Goal: Task Accomplishment & Management: Complete application form

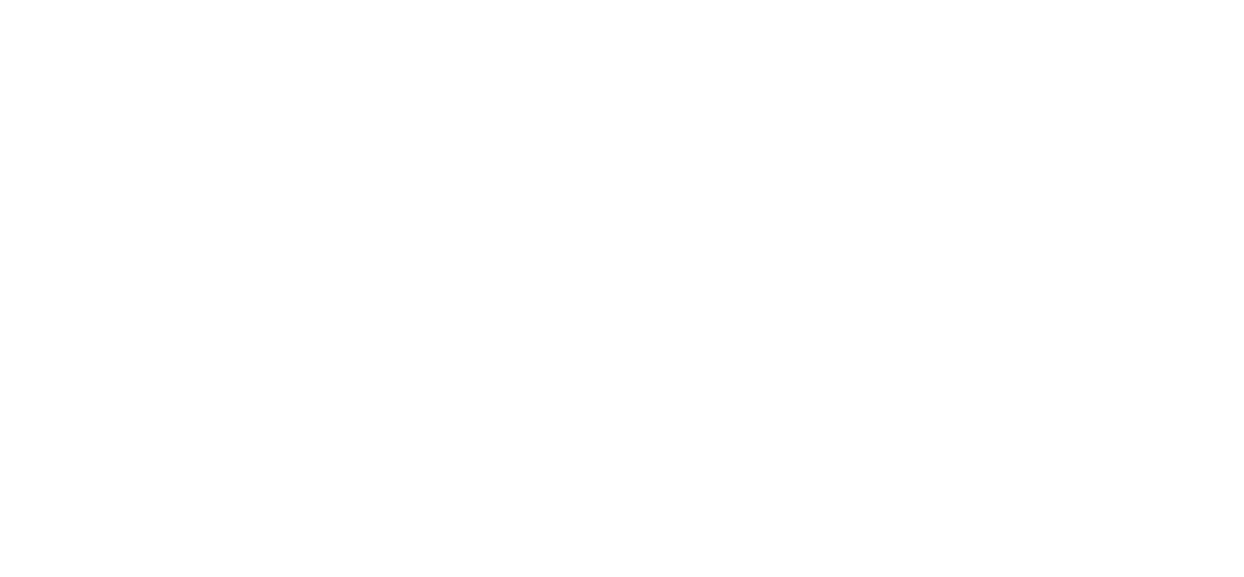
click at [0, 0] on html at bounding box center [0, 0] width 0 height 0
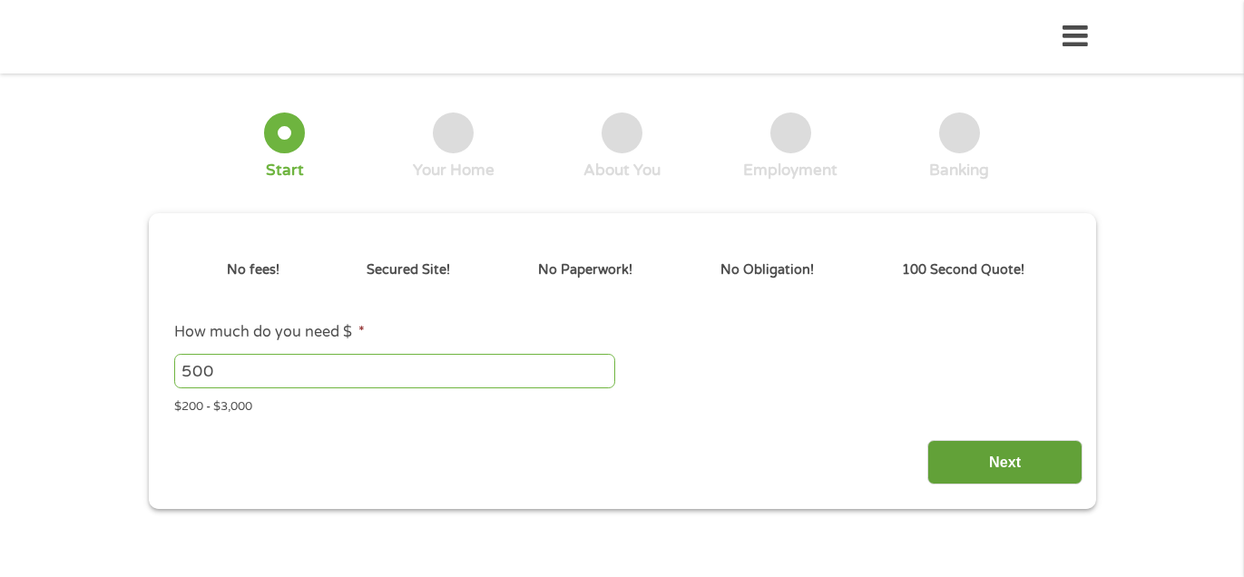
type input "EAIaIQobChMIv5PztbzyjwMV2SzUAR2aNA02EAAYAyAAEgLOWPD_BwE"
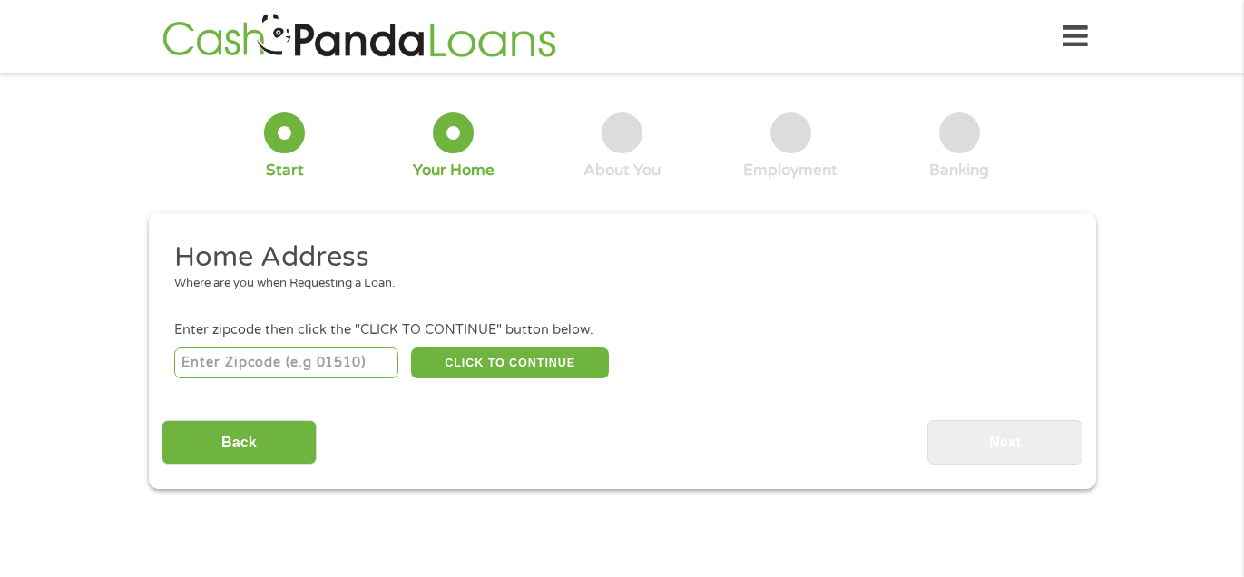
click at [237, 366] on input "number" at bounding box center [286, 362] width 224 height 31
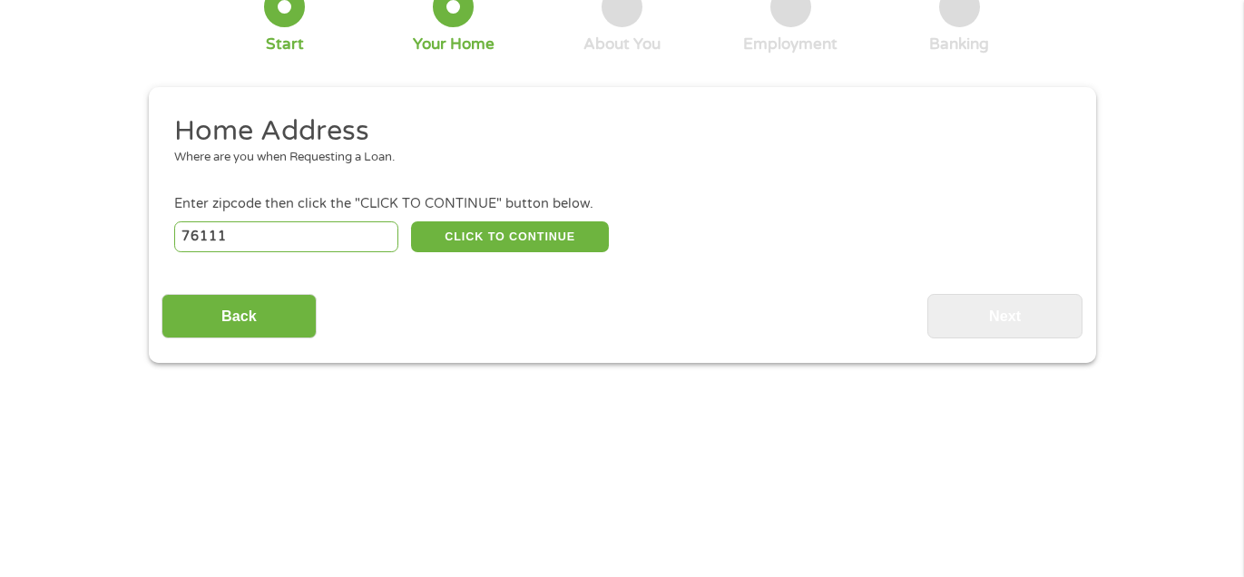
scroll to position [131, 0]
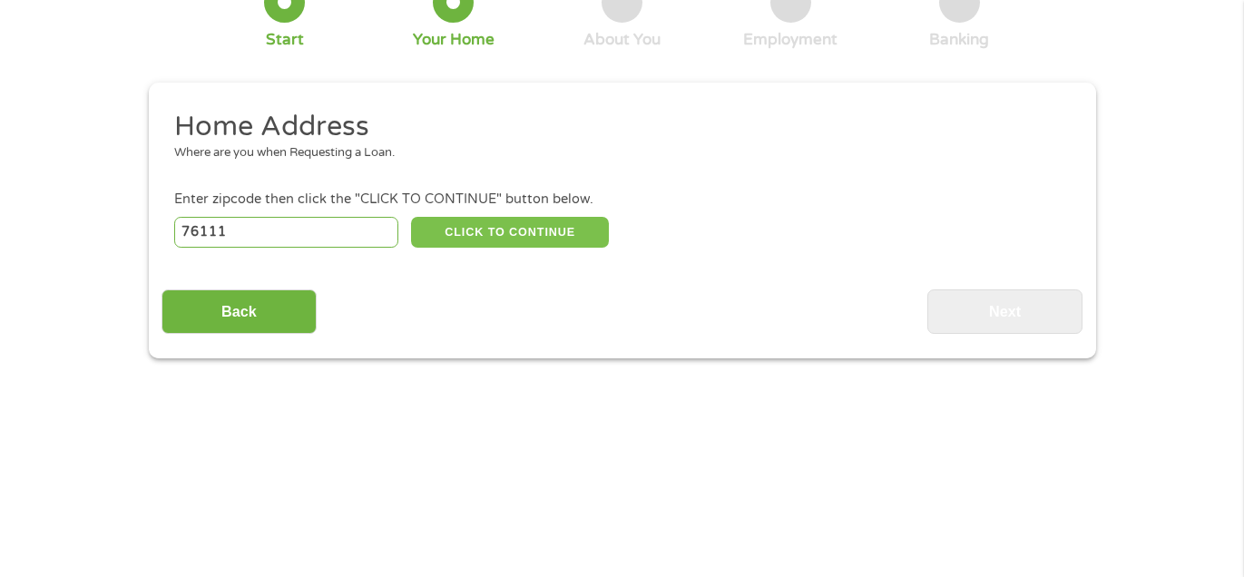
type input "76111"
click at [530, 232] on button "CLICK TO CONTINUE" at bounding box center [510, 232] width 198 height 31
type input "76111"
type input "[GEOGRAPHIC_DATA]"
select select "[US_STATE]"
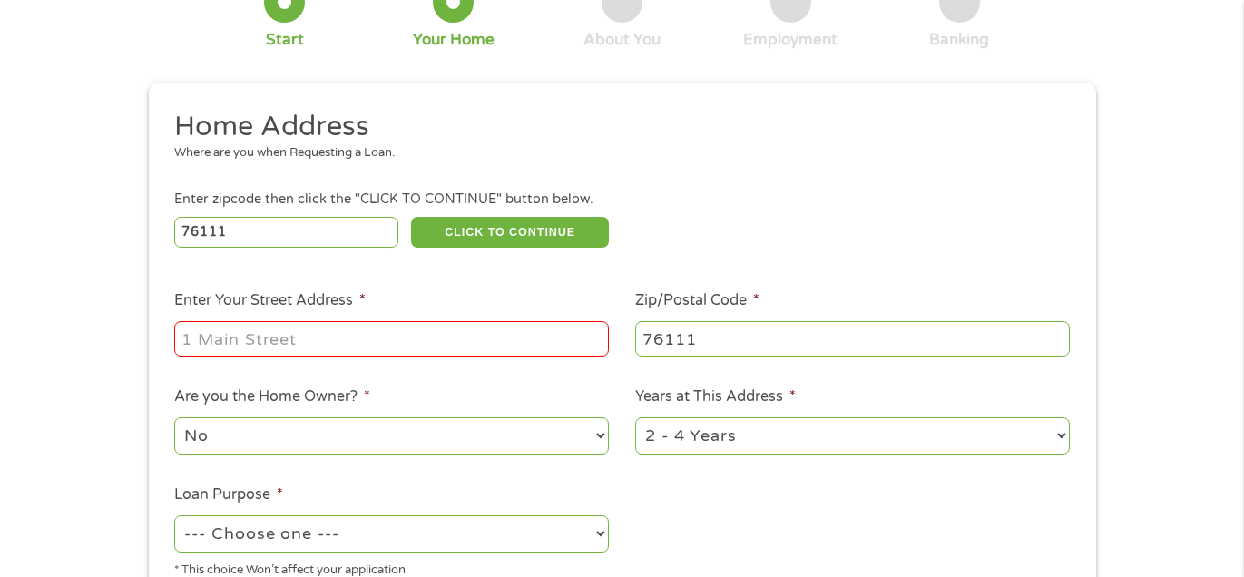
click at [197, 174] on li "Home Address Where are you when Requesting a Loan." at bounding box center [615, 143] width 908 height 68
click at [249, 347] on input "Enter Your Street Address *" at bounding box center [391, 338] width 435 height 34
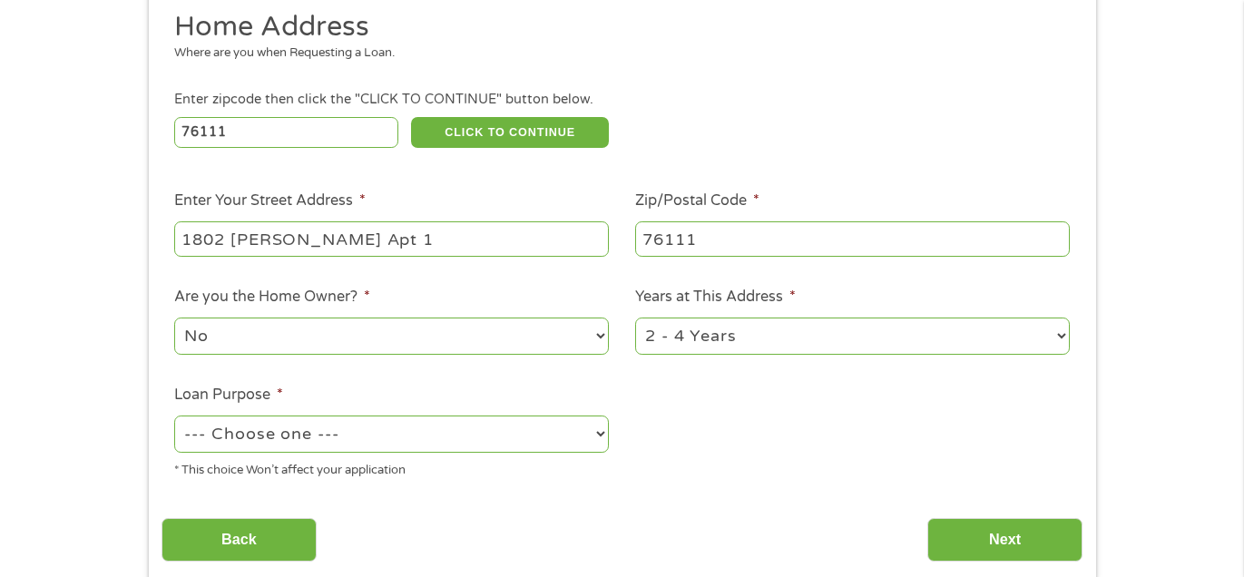
scroll to position [260, 0]
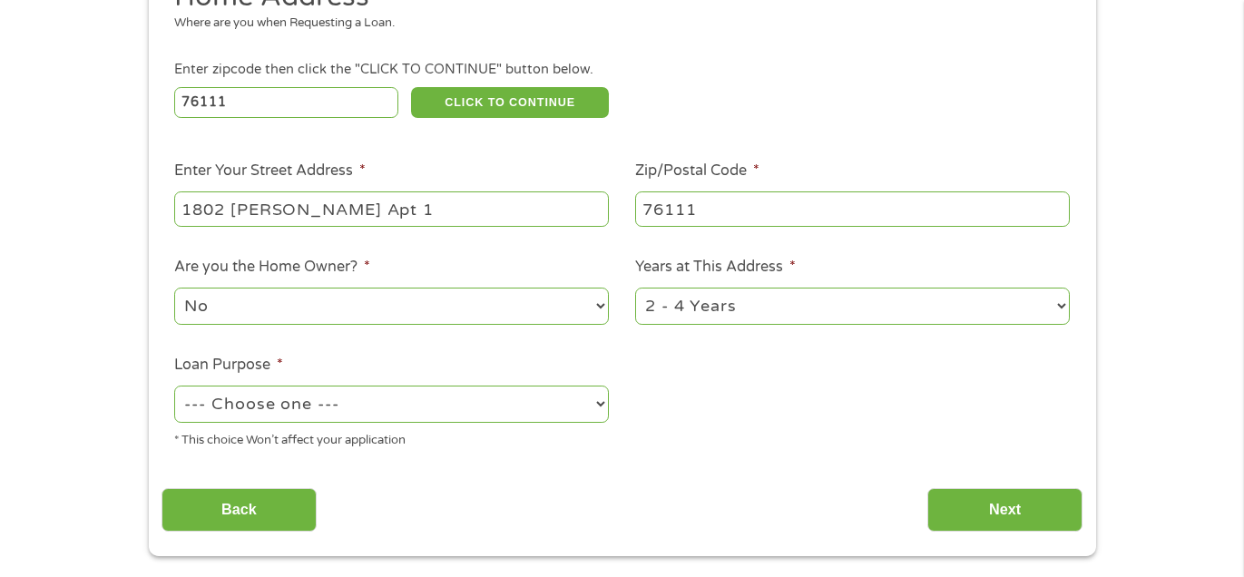
type input "1802 [PERSON_NAME] Apt 1"
click at [781, 314] on select "1 Year or less 1 - 2 Years 2 - 4 Years Over 4 Years" at bounding box center [852, 306] width 435 height 37
select select "12months"
click at [635, 288] on select "1 Year or less 1 - 2 Years 2 - 4 Years Over 4 Years" at bounding box center [852, 306] width 435 height 37
click at [430, 410] on select "--- Choose one --- Pay Bills Debt Consolidation Home Improvement Major Purchase…" at bounding box center [391, 404] width 435 height 37
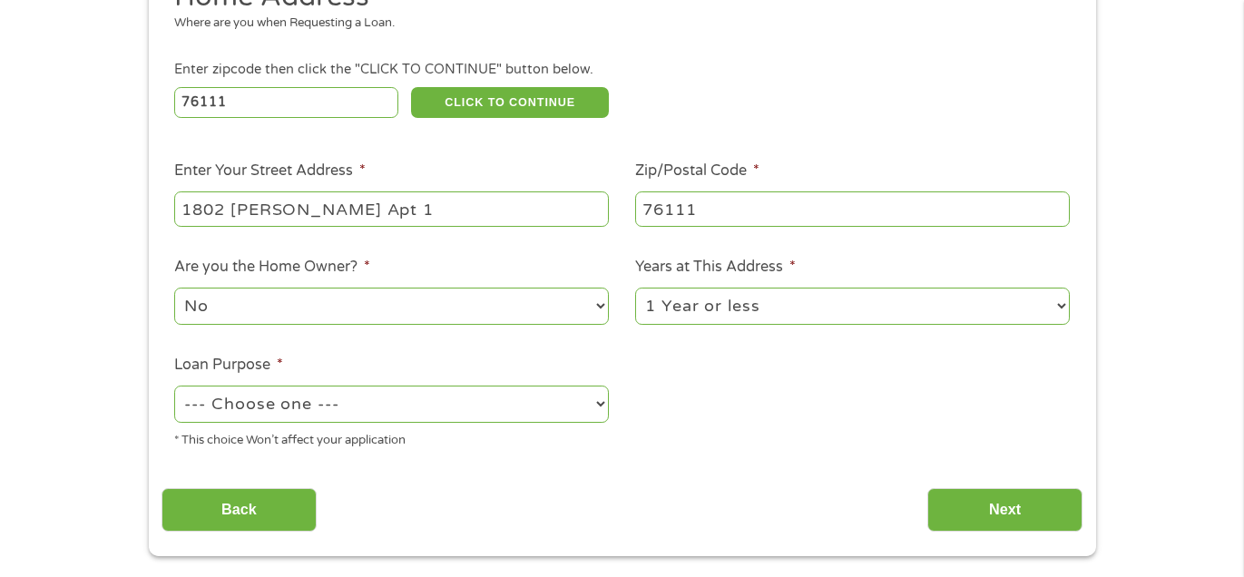
select select "other"
click at [174, 386] on select "--- Choose one --- Pay Bills Debt Consolidation Home Improvement Major Purchase…" at bounding box center [391, 404] width 435 height 37
click at [990, 506] on input "Next" at bounding box center [1004, 510] width 155 height 44
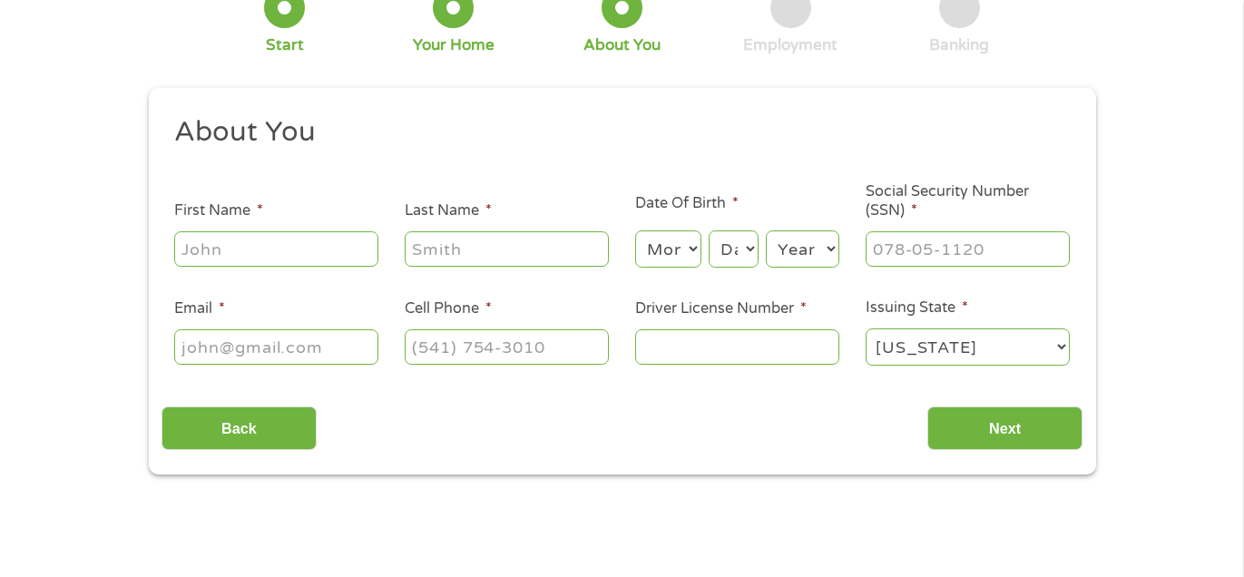
scroll to position [131, 0]
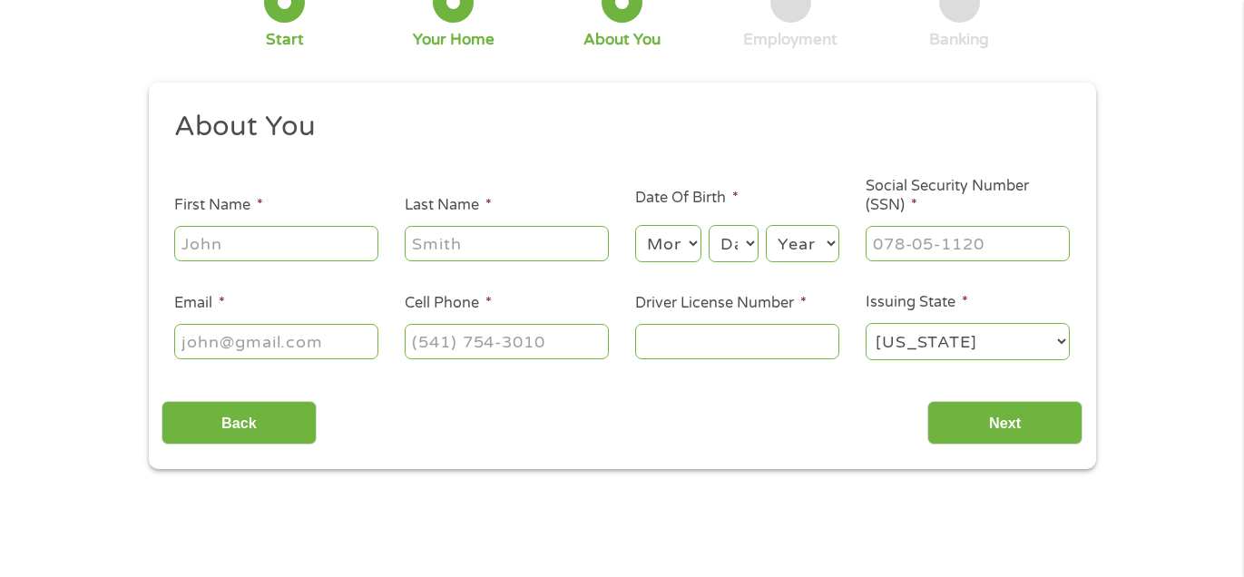
click at [231, 250] on input "First Name *" at bounding box center [276, 243] width 204 height 34
type input "Barbara"
click at [440, 247] on input "Last Name *" at bounding box center [507, 243] width 204 height 34
type input "Lillard"
click at [698, 248] on select "Month 1 2 3 4 5 6 7 8 9 10 11 12" at bounding box center [668, 243] width 66 height 37
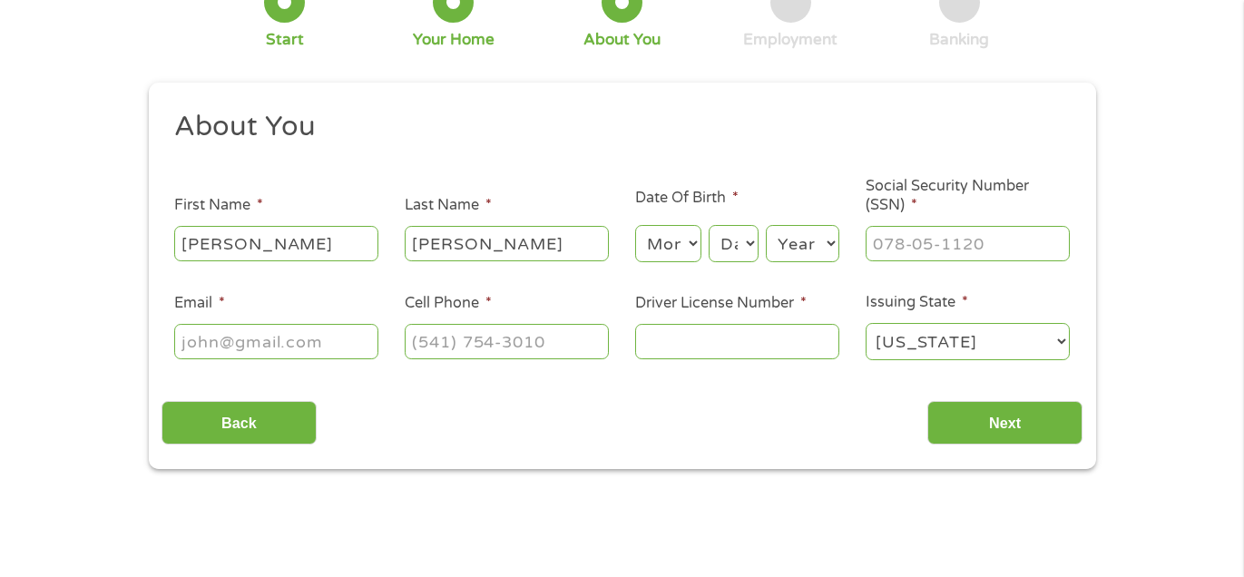
select select "1"
click at [635, 225] on select "Month 1 2 3 4 5 6 7 8 9 10 11 12" at bounding box center [668, 243] width 66 height 37
click at [738, 243] on select "Day 1 2 3 4 5 6 7 8 9 10 11 12 13 14 15 16 17 18 19 20 21 22 23 24 25 26 27 28 …" at bounding box center [732, 243] width 49 height 37
select select "3"
click at [709, 225] on select "Day 1 2 3 4 5 6 7 8 9 10 11 12 13 14 15 16 17 18 19 20 21 22 23 24 25 26 27 28 …" at bounding box center [732, 243] width 49 height 37
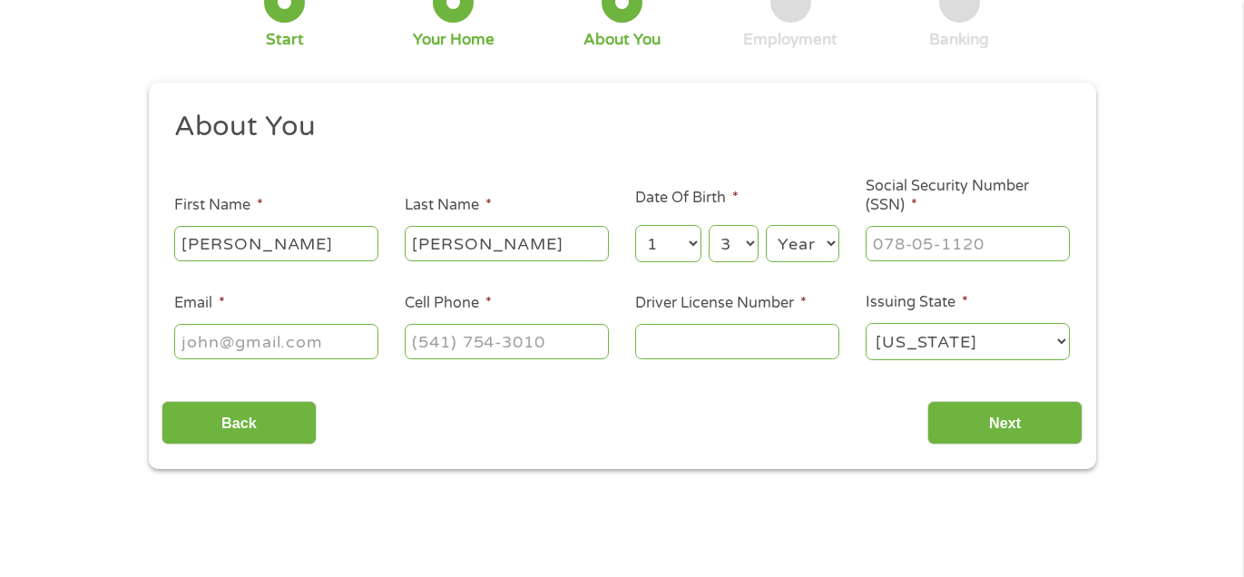
click at [801, 249] on select "Year 2007 2006 2005 2004 2003 2002 2001 2000 1999 1998 1997 1996 1995 1994 1993…" at bounding box center [802, 243] width 73 height 37
select select "1943"
click at [766, 225] on select "Year 2007 2006 2005 2004 2003 2002 2001 2000 1999 1998 1997 1996 1995 1994 1993…" at bounding box center [802, 243] width 73 height 37
click at [902, 250] on input "___-__-____" at bounding box center [967, 243] width 204 height 34
type input "465-64-9568"
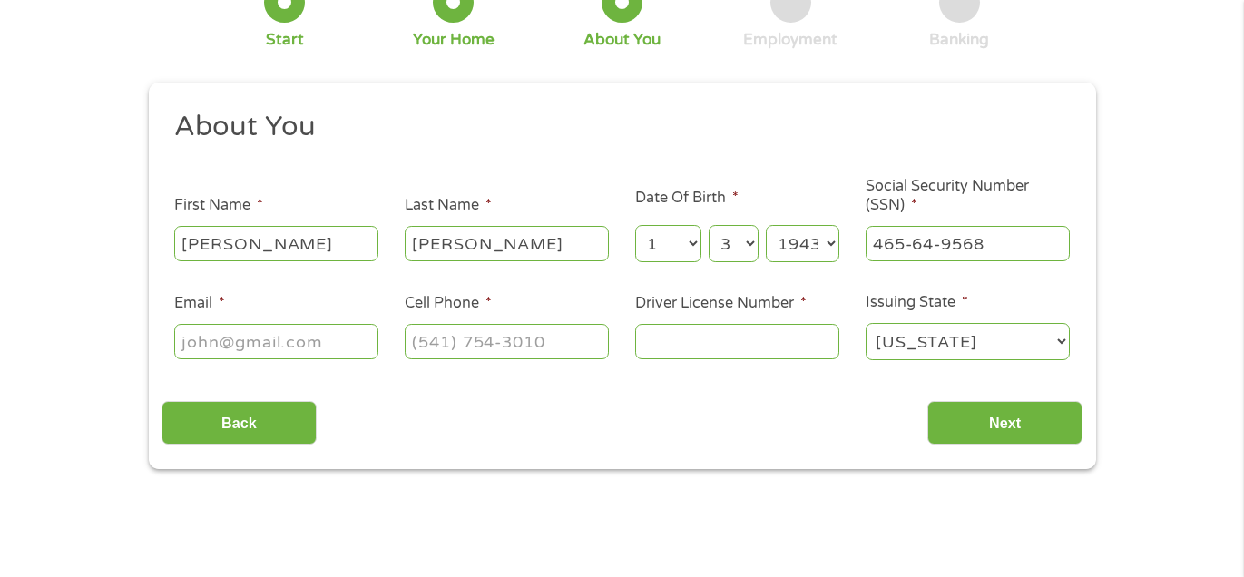
click at [205, 347] on input "Email *" at bounding box center [276, 341] width 204 height 34
type input "supergma1935@gmail.com"
click at [453, 350] on input "(___) ___-____" at bounding box center [507, 341] width 204 height 34
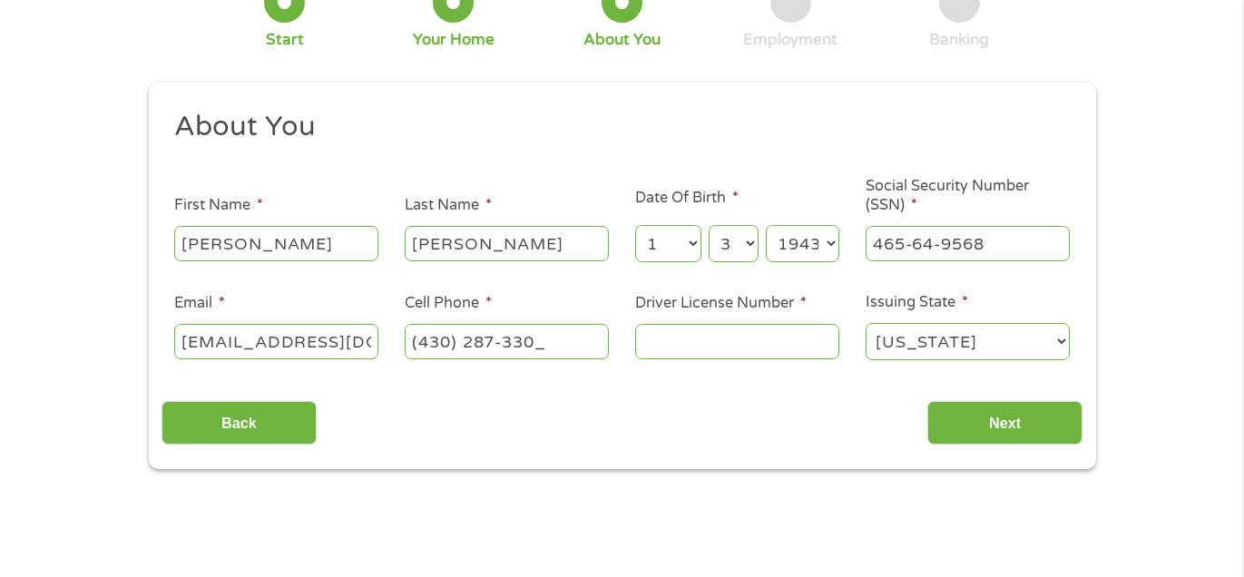
type input "(430) 287-3304"
click at [669, 347] on input "Driver License Number *" at bounding box center [737, 341] width 204 height 34
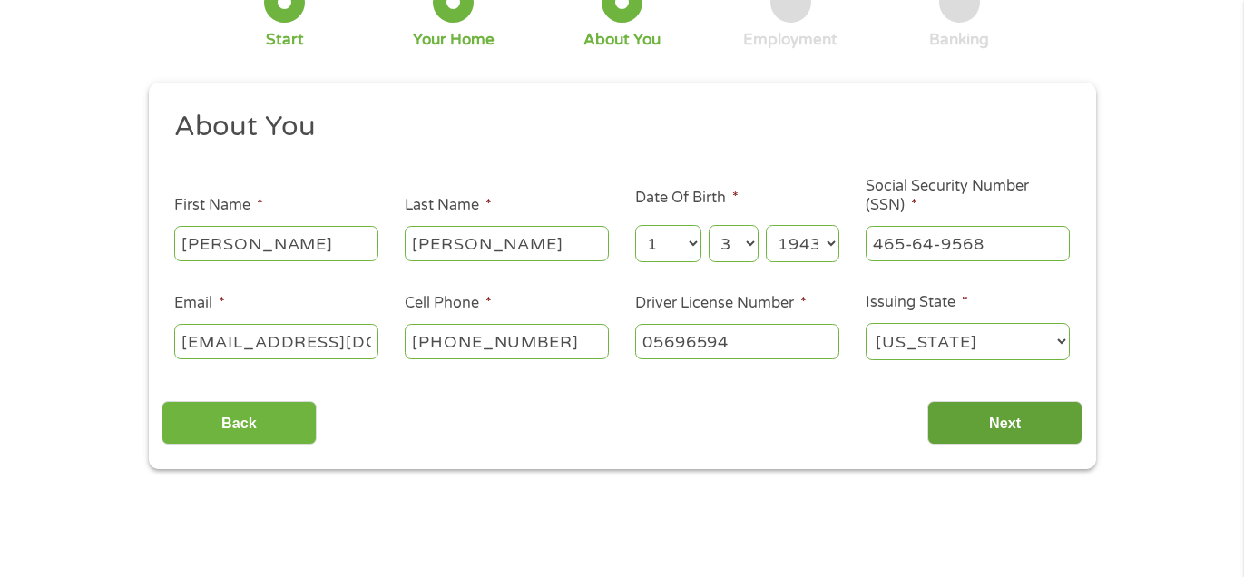
type input "05696594"
click at [1007, 419] on input "Next" at bounding box center [1004, 423] width 155 height 44
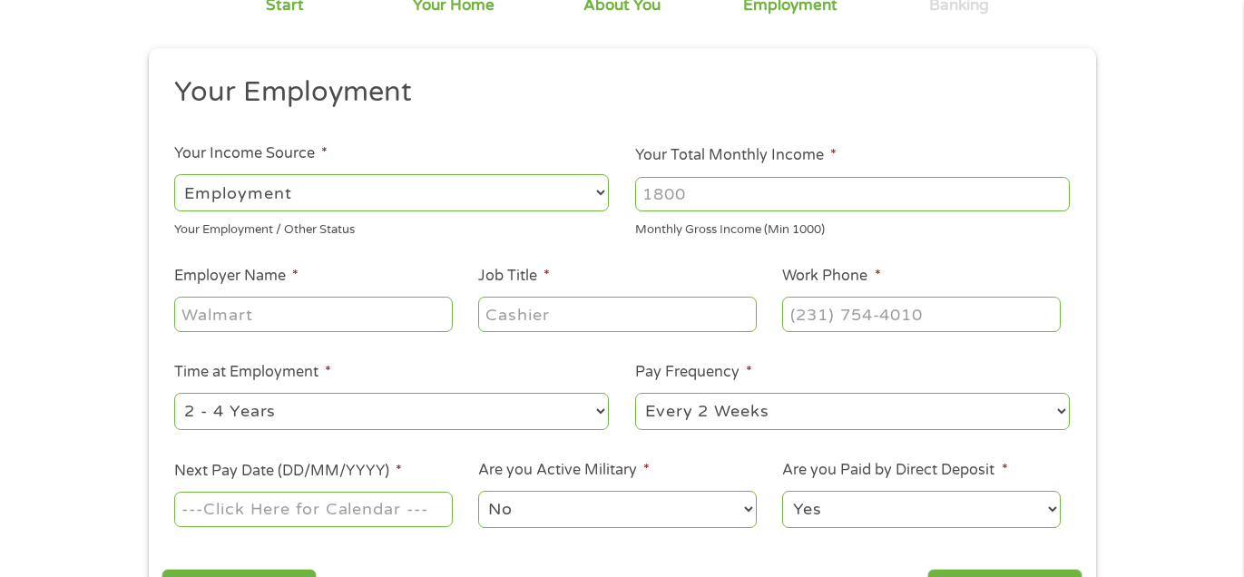
scroll to position [195, 0]
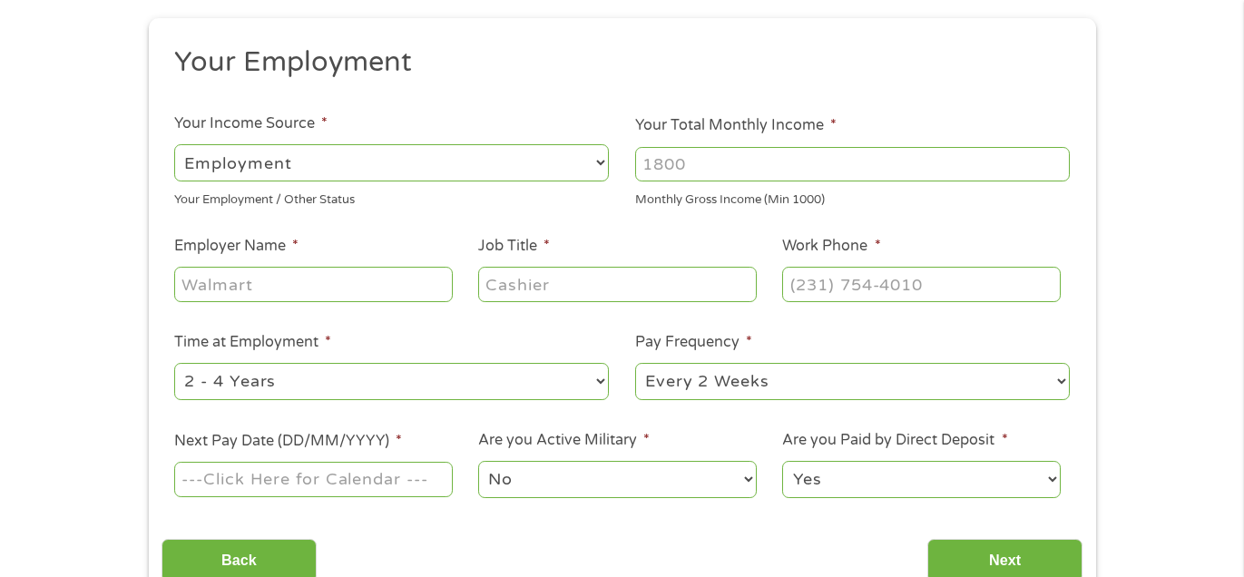
click at [210, 157] on select "--- Choose one --- Employment Self Employed Benefits" at bounding box center [391, 162] width 435 height 37
click at [698, 160] on input "Your Total Monthly Income *" at bounding box center [852, 164] width 435 height 34
type input "1167"
click at [328, 288] on input "Employer Name *" at bounding box center [313, 284] width 278 height 34
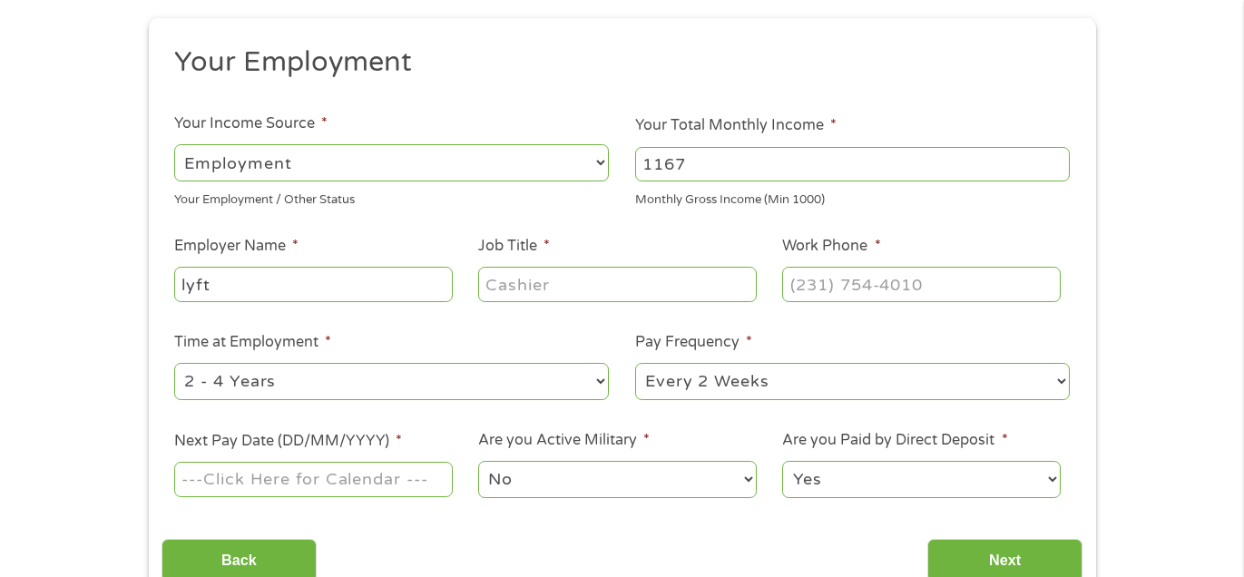
type input "lyft"
click at [541, 290] on input "Job Title *" at bounding box center [617, 284] width 278 height 34
click at [541, 290] on input "d" at bounding box center [617, 284] width 278 height 34
type input "driver"
click at [817, 272] on input "(___) ___-____" at bounding box center [921, 284] width 278 height 34
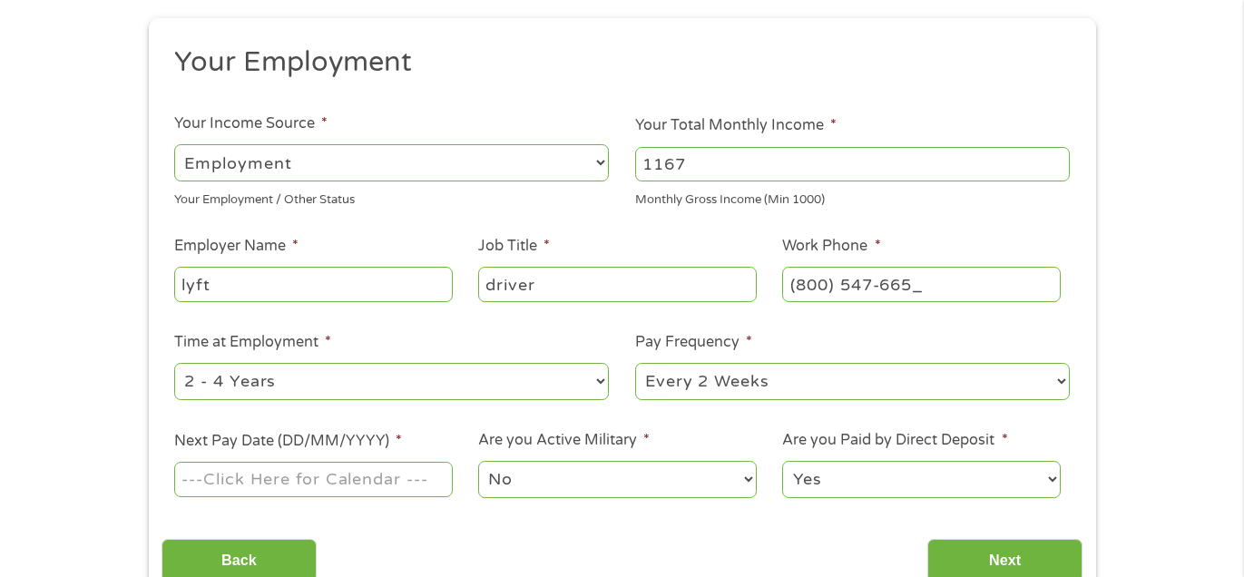
type input "(800) 547-6652"
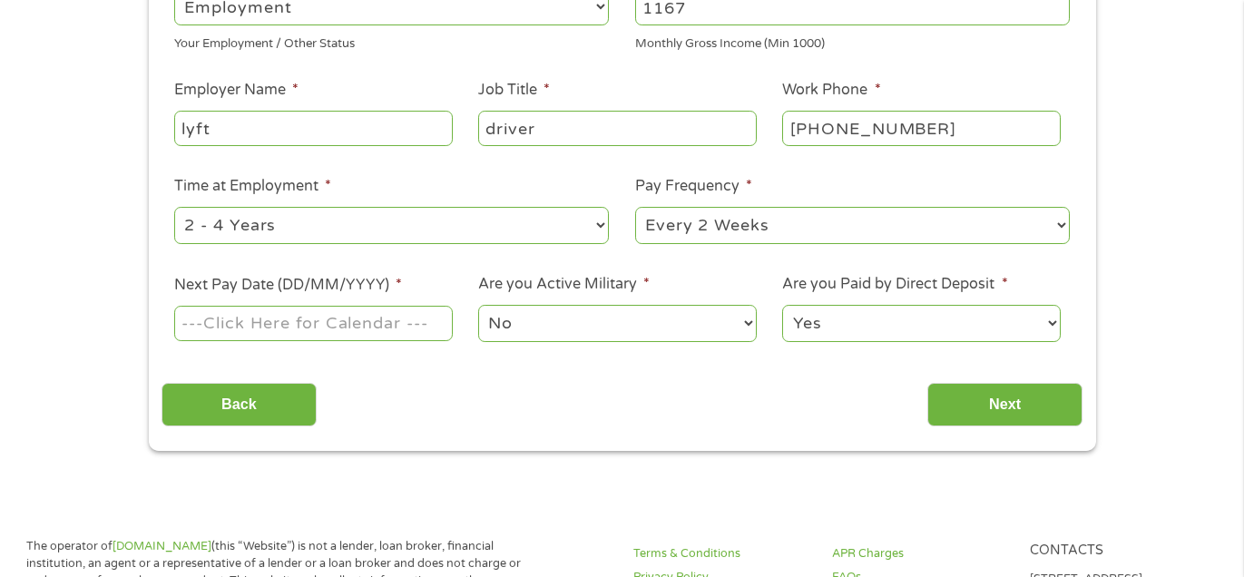
scroll to position [392, 0]
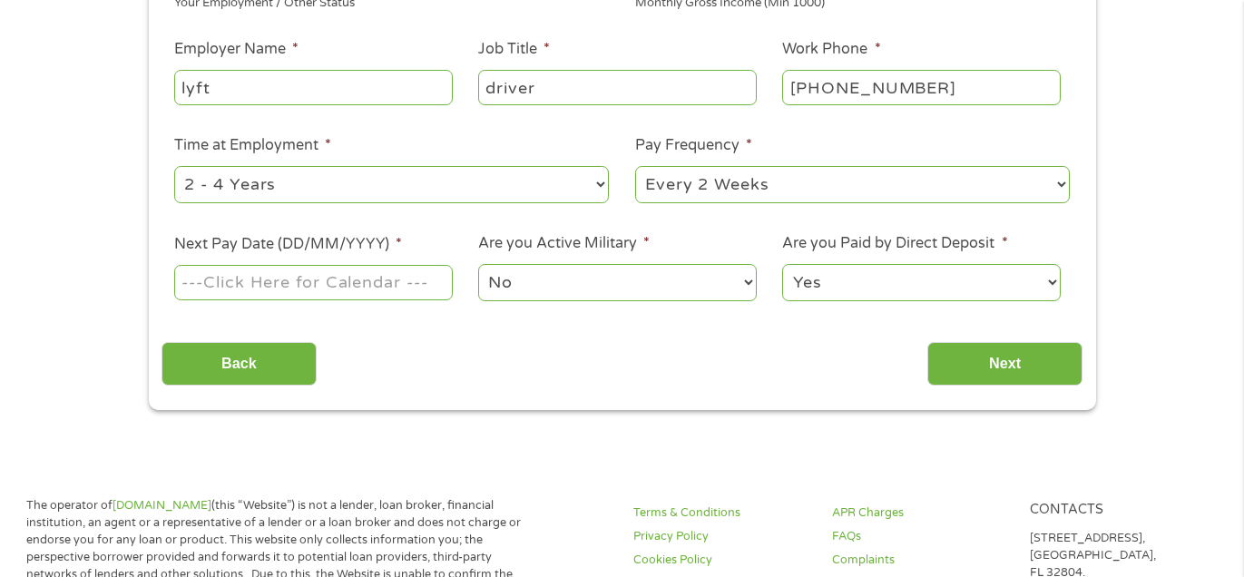
click at [775, 191] on select "--- Choose one --- Every 2 Weeks Every Week Monthly Semi-Monthly" at bounding box center [852, 184] width 435 height 37
click at [635, 166] on select "--- Choose one --- Every 2 Weeks Every Week Monthly Semi-Monthly" at bounding box center [852, 184] width 435 height 37
click at [791, 187] on select "--- Choose one --- Every 2 Weeks Every Week Monthly Semi-Monthly" at bounding box center [852, 184] width 435 height 37
select select "biweekly"
click at [635, 166] on select "--- Choose one --- Every 2 Weeks Every Week Monthly Semi-Monthly" at bounding box center [852, 184] width 435 height 37
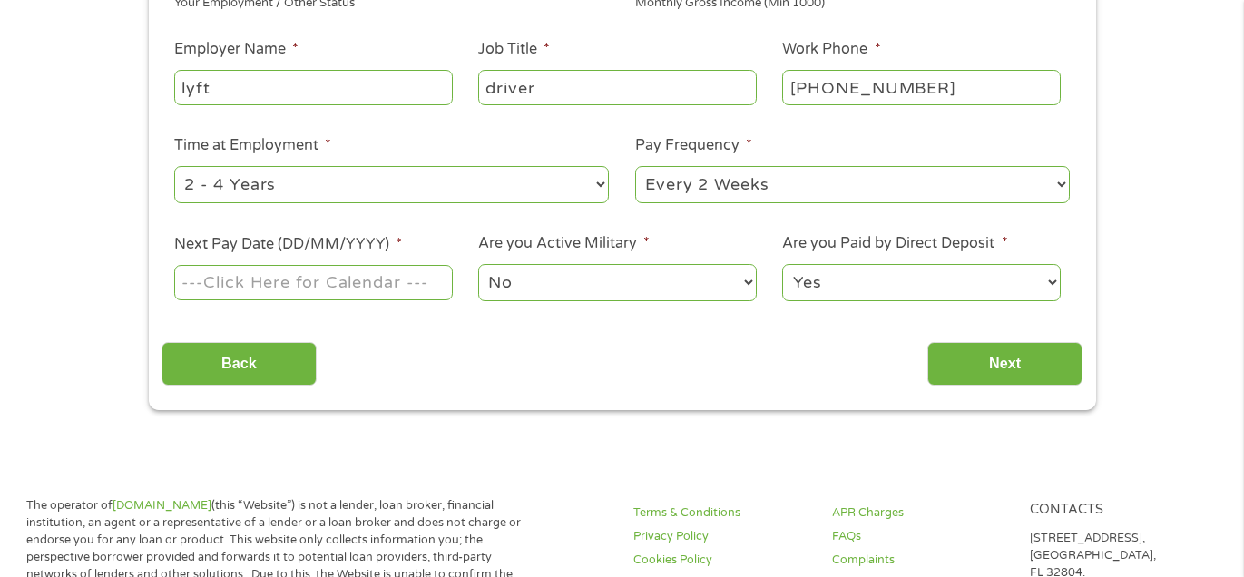
click at [388, 284] on input "Next Pay Date (DD/MM/YYYY) *" at bounding box center [313, 282] width 278 height 34
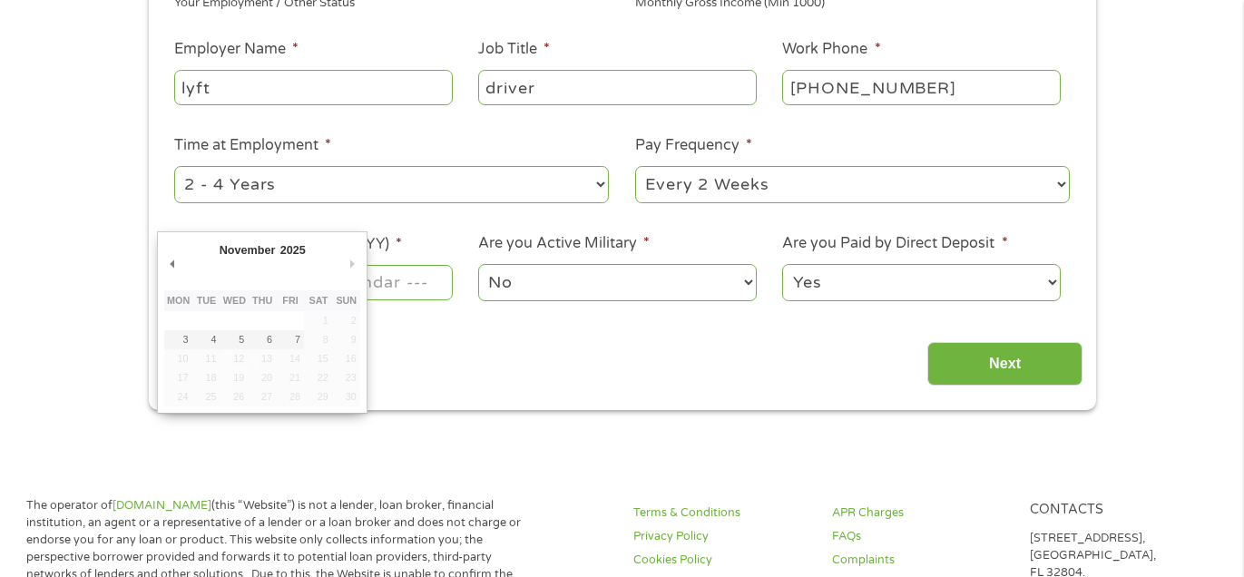
click at [352, 260] on button "Next Month" at bounding box center [352, 264] width 16 height 24
type input "03/11/2025"
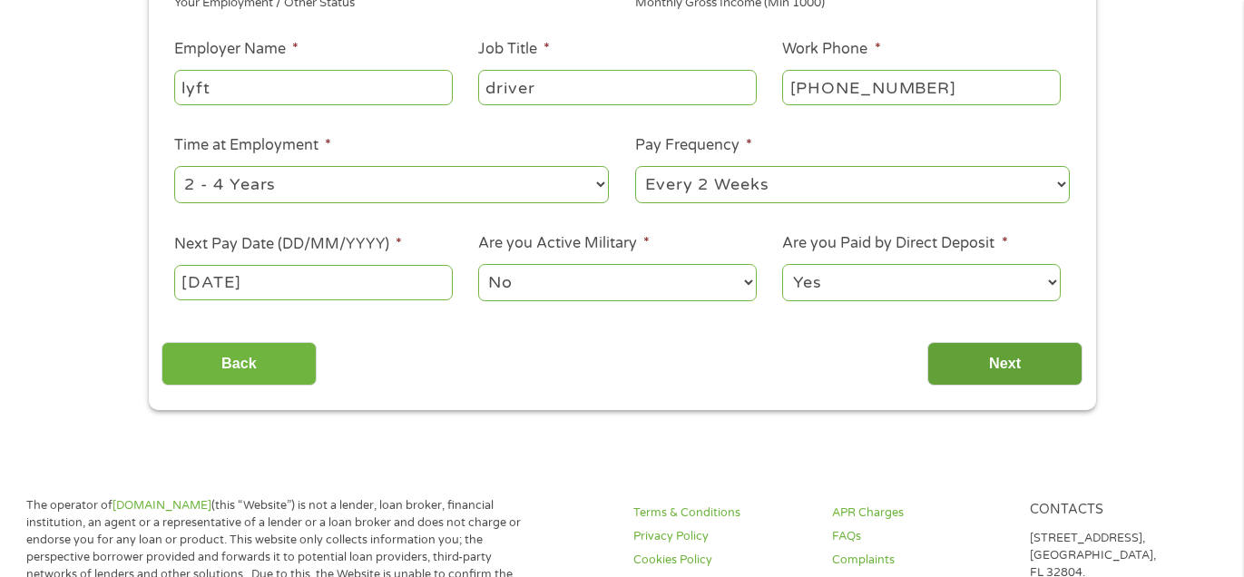
click at [1029, 376] on input "Next" at bounding box center [1004, 364] width 155 height 44
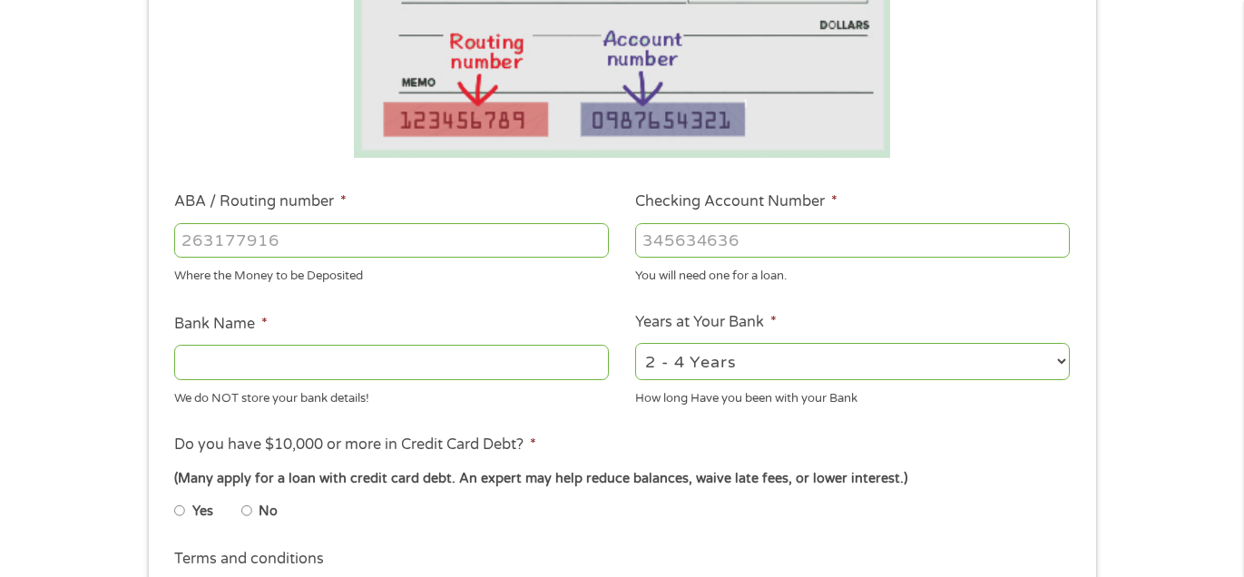
click at [194, 234] on input "ABA / Routing number *" at bounding box center [391, 240] width 435 height 34
type input "031101279"
type input "THE BANCORP BANK"
type input "031101279"
click at [695, 244] on input "Checking Account Number *" at bounding box center [852, 240] width 435 height 34
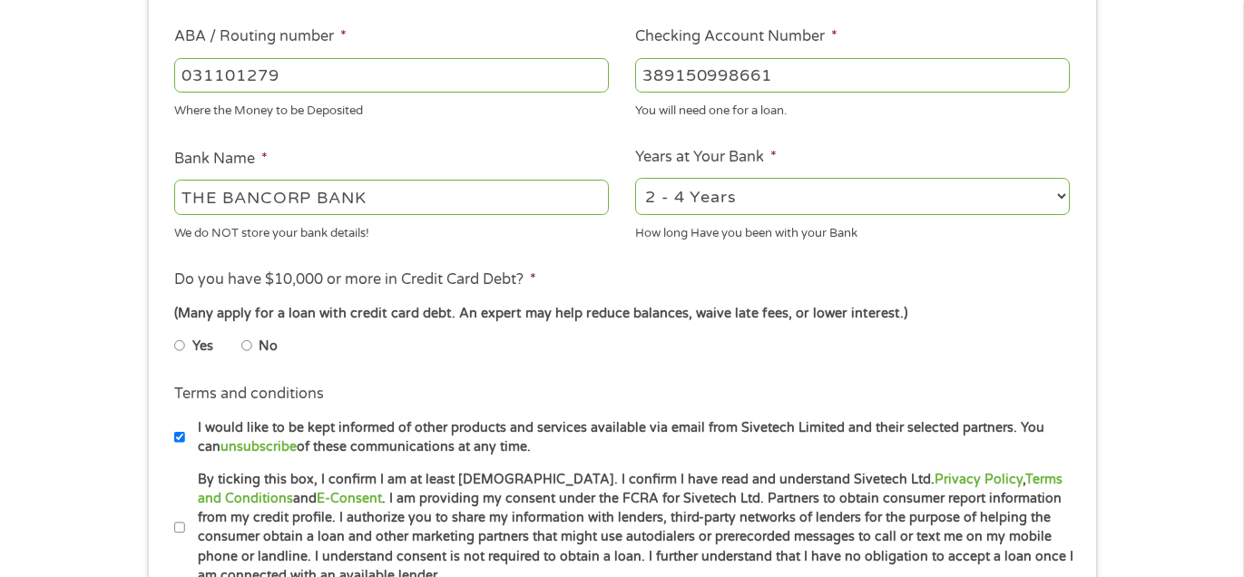
scroll to position [587, 0]
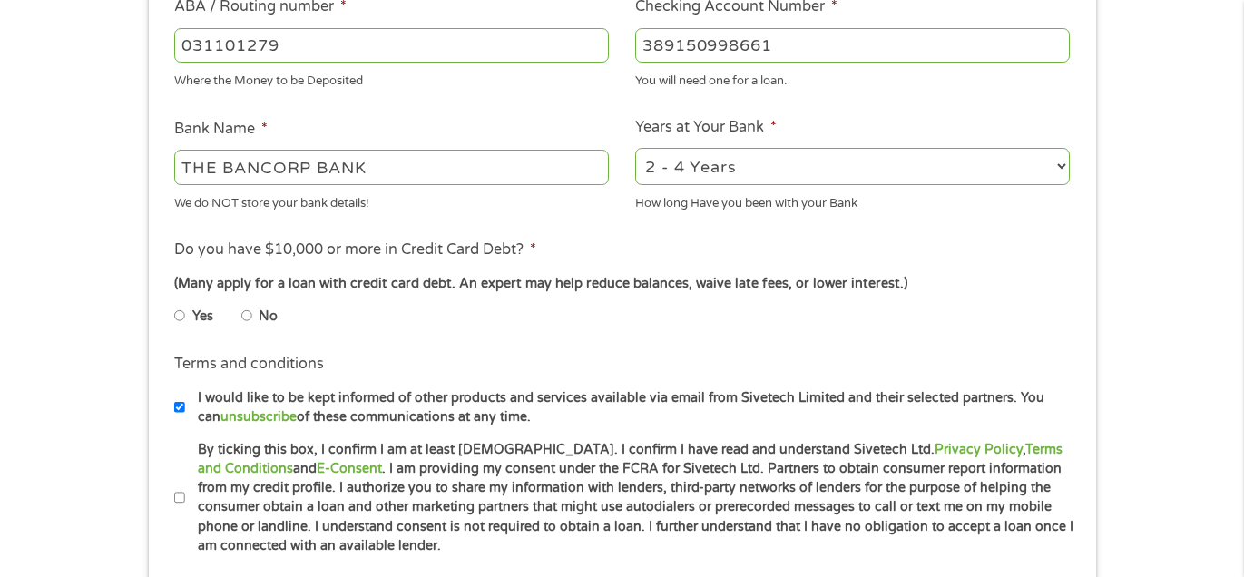
type input "389150998661"
click at [249, 315] on input "No" at bounding box center [246, 315] width 11 height 29
radio input "true"
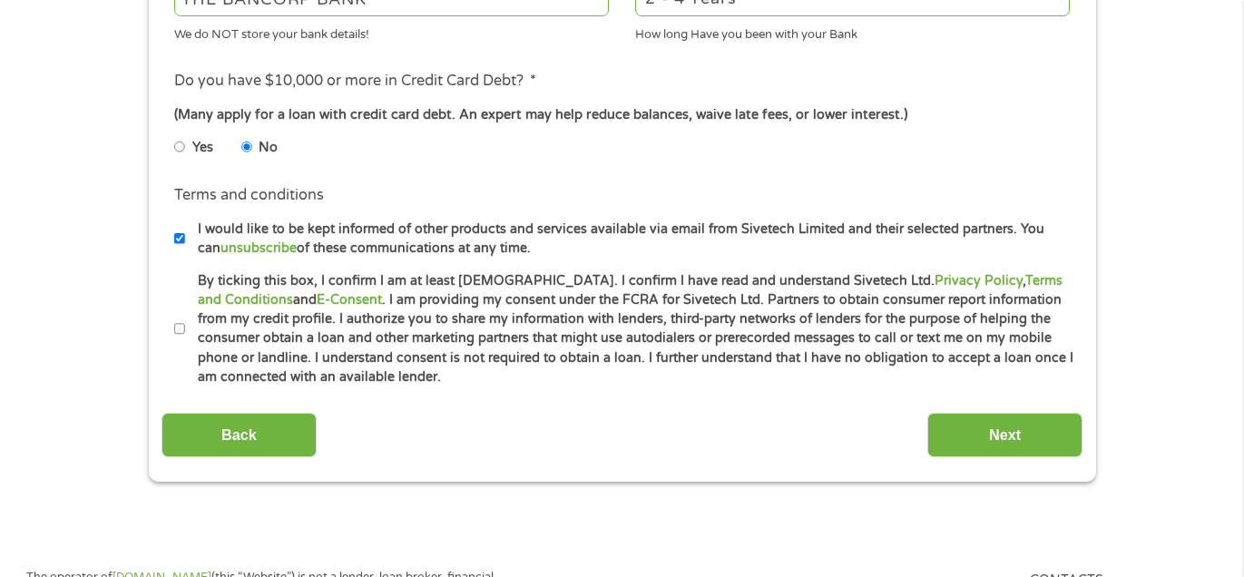
scroll to position [784, 0]
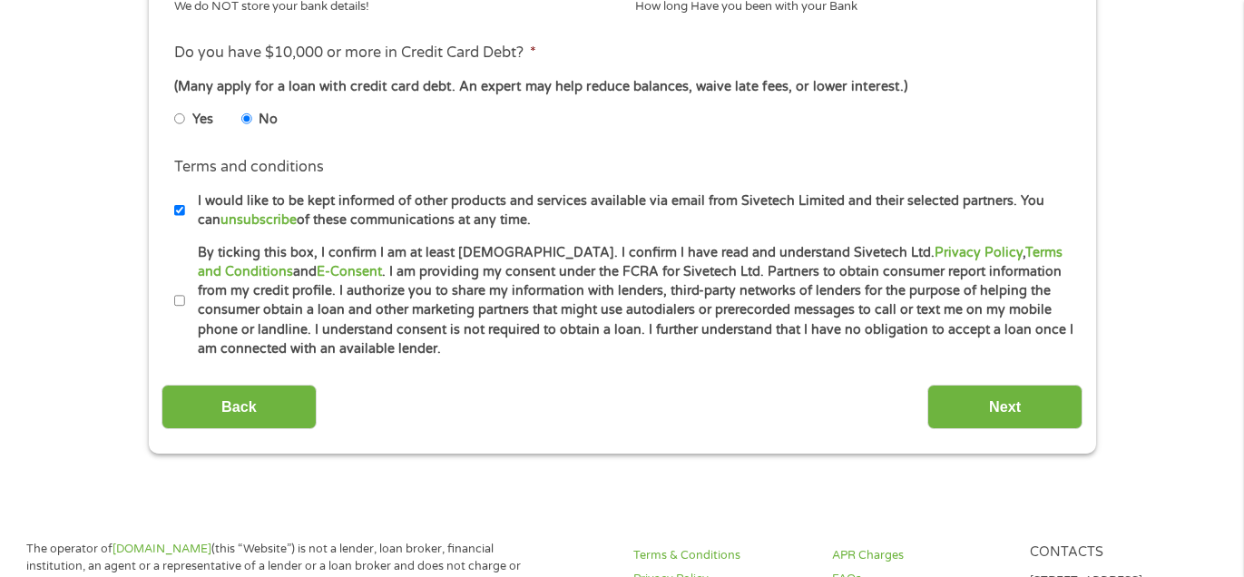
click at [176, 296] on input "By ticking this box, I confirm I am at least 18 years old. I confirm I have rea…" at bounding box center [179, 301] width 11 height 29
checkbox input "true"
click at [1036, 409] on input "Next" at bounding box center [1004, 407] width 155 height 44
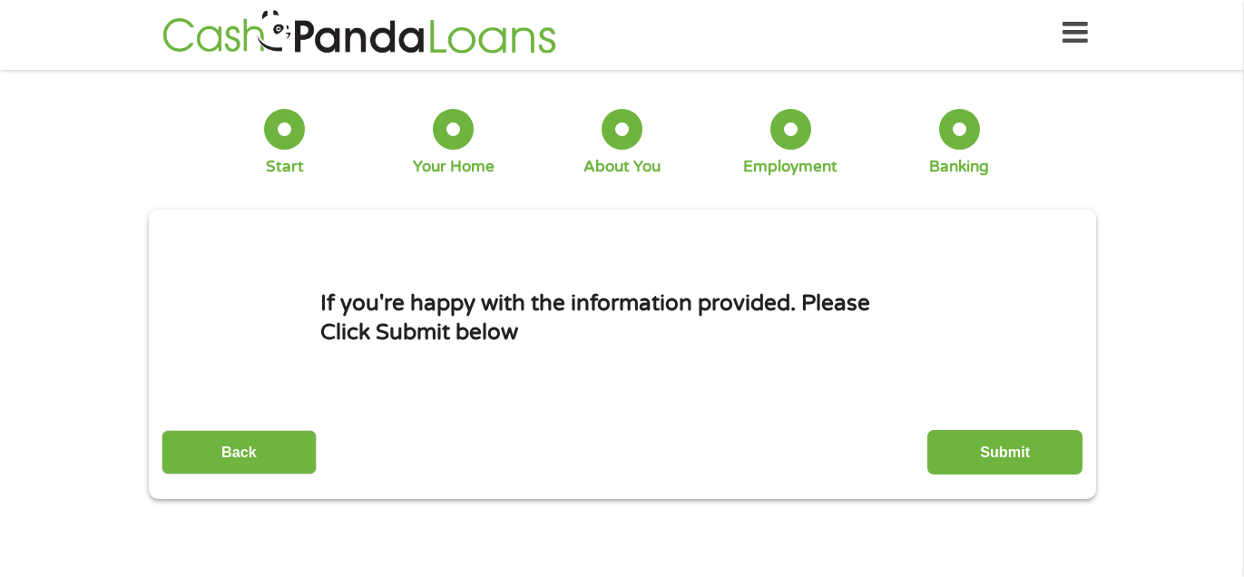
scroll to position [0, 0]
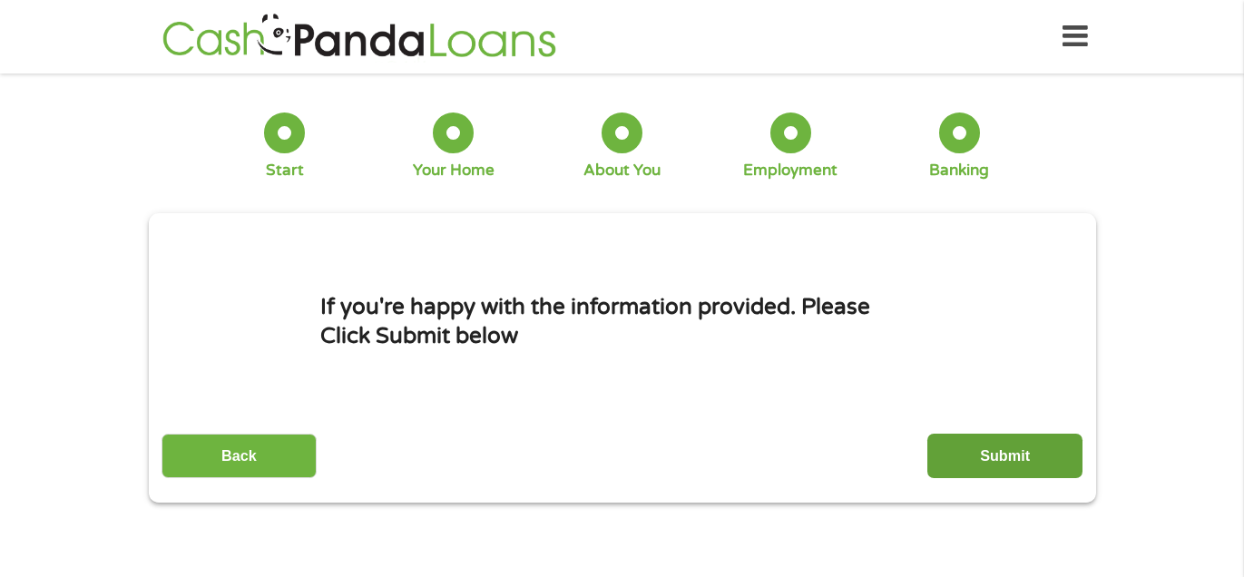
click at [1013, 454] on input "Submit" at bounding box center [1004, 456] width 155 height 44
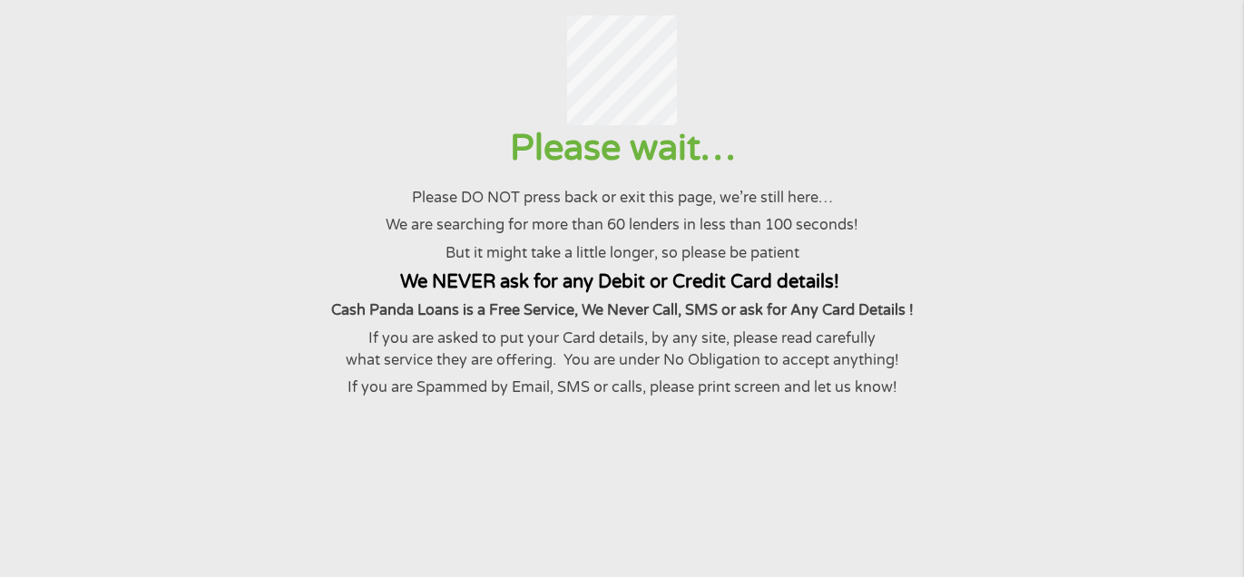
scroll to position [131, 0]
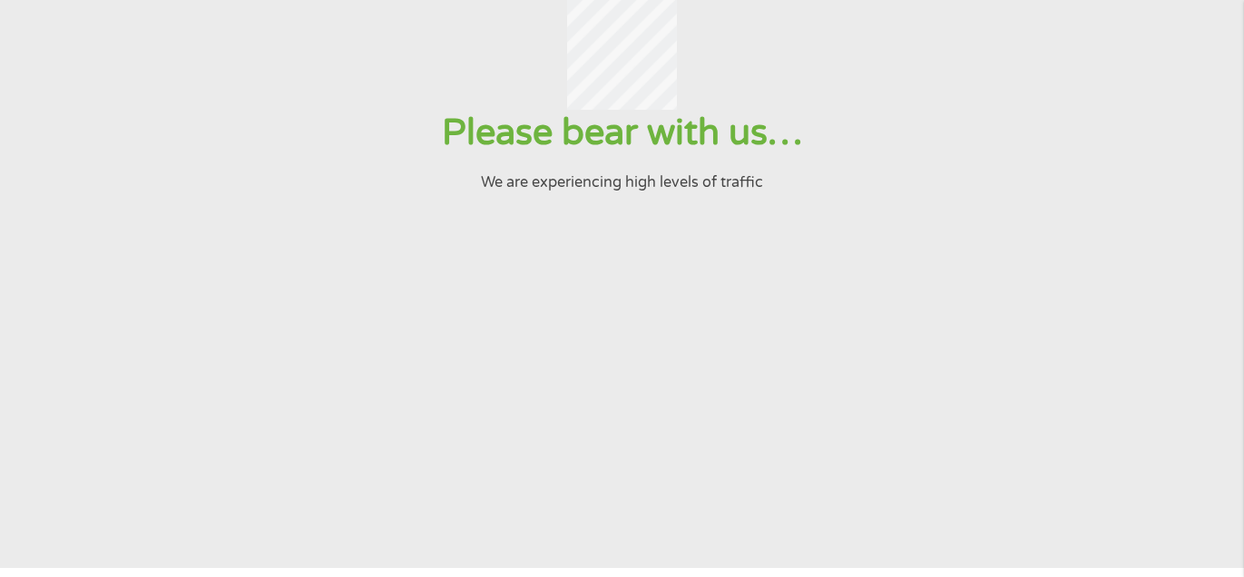
click at [867, 176] on div "Please bear with us… We are experiencing high levels of traffic" at bounding box center [621, 151] width 1199 height 83
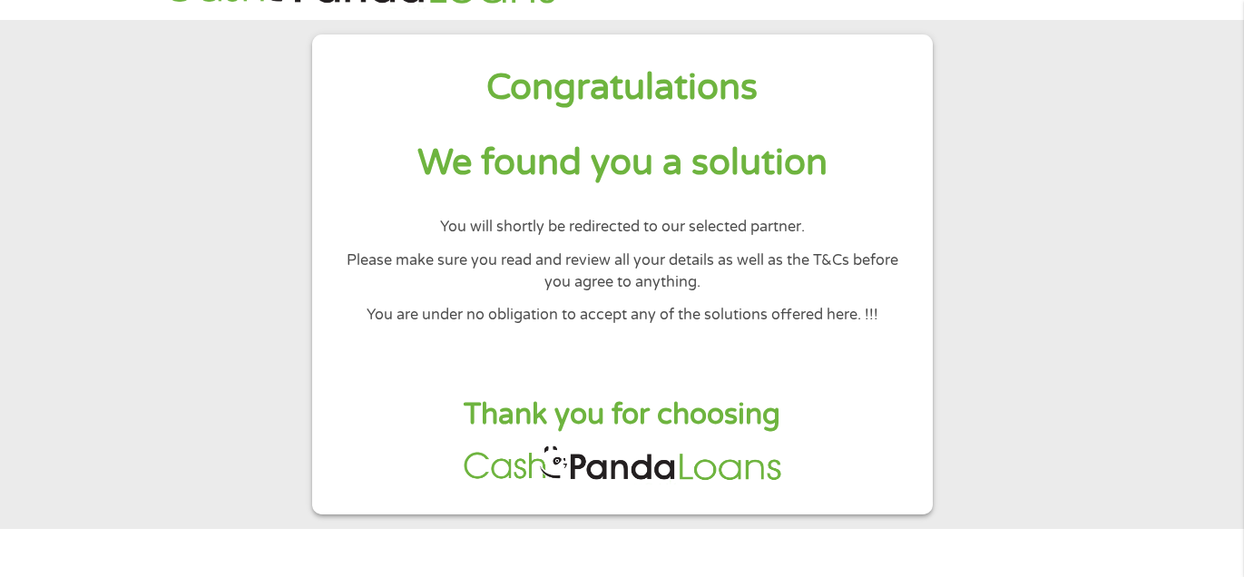
scroll to position [0, 0]
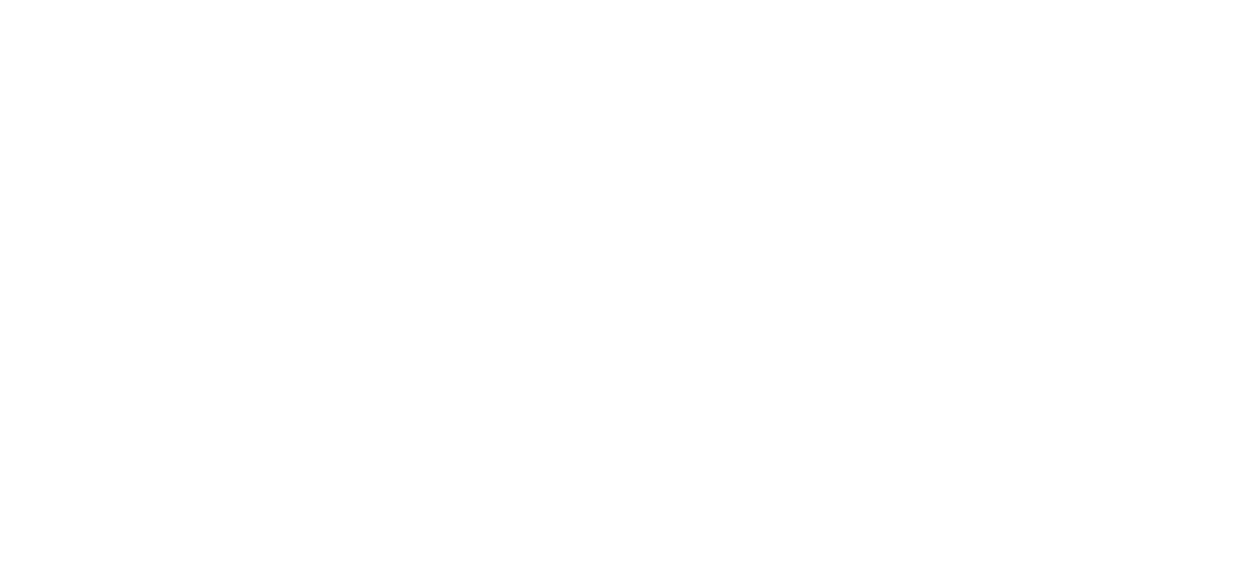
click at [0, 0] on html at bounding box center [0, 0] width 0 height 0
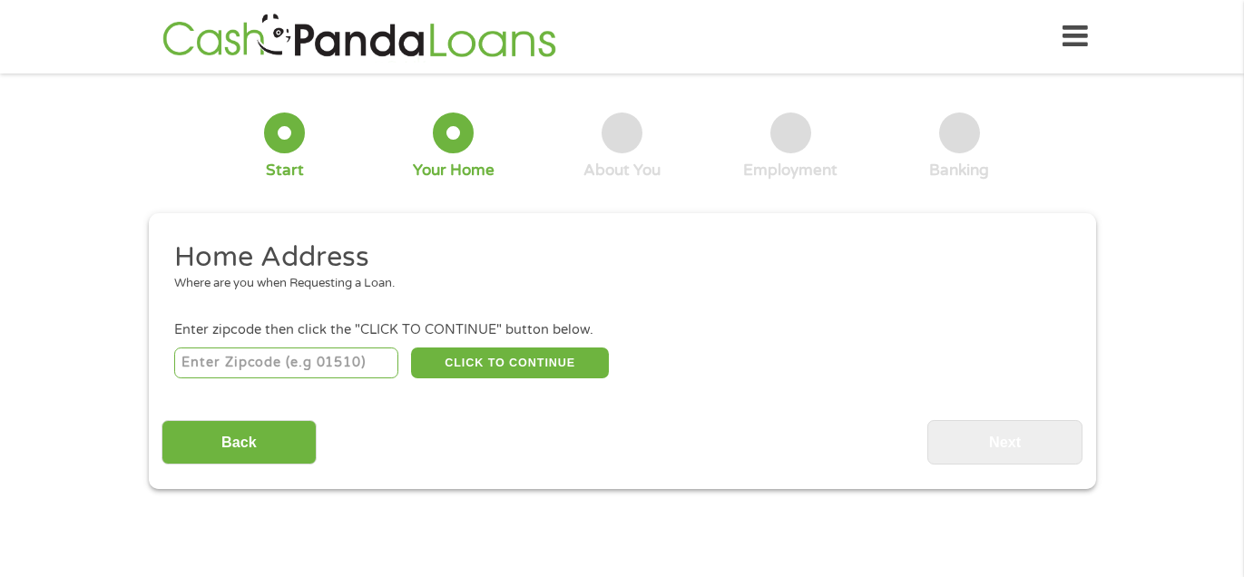
click at [243, 362] on input "number" at bounding box center [286, 362] width 224 height 31
type input "76111"
click at [517, 365] on button "CLICK TO CONTINUE" at bounding box center [510, 362] width 198 height 31
type input "76111"
type input "[GEOGRAPHIC_DATA]"
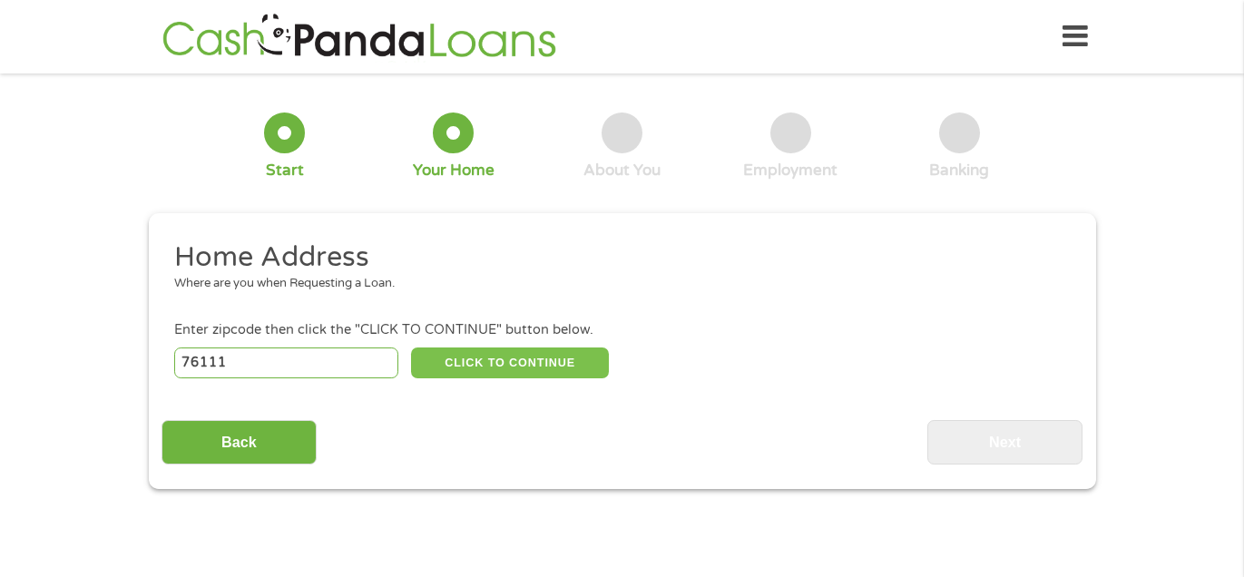
select select "[US_STATE]"
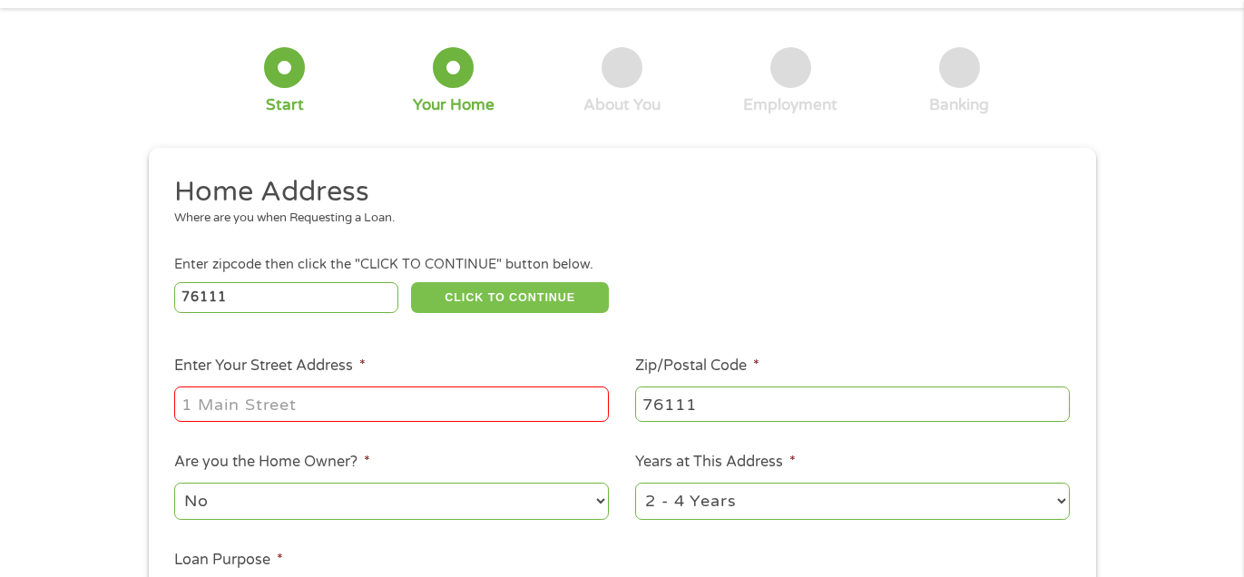
scroll to position [131, 0]
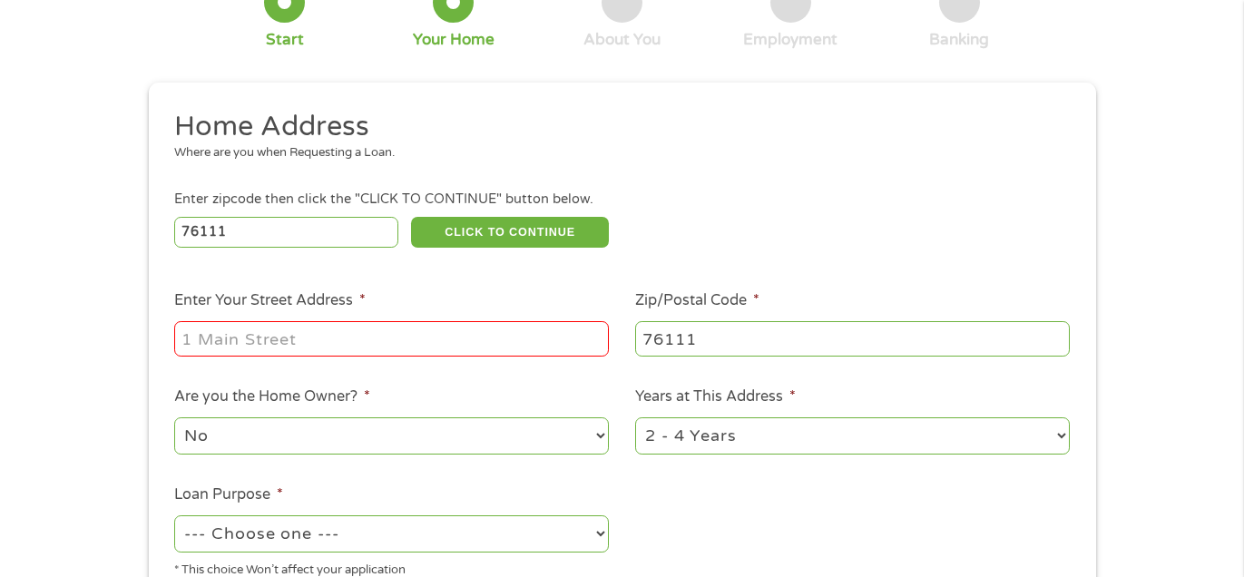
click at [292, 345] on input "Enter Your Street Address *" at bounding box center [391, 338] width 435 height 34
click at [349, 346] on input "1802" at bounding box center [391, 338] width 435 height 34
type input "1802 [PERSON_NAME] Apt 1"
click at [889, 438] on select "1 Year or less 1 - 2 Years 2 - 4 Years Over 4 Years" at bounding box center [852, 435] width 435 height 37
select select "12months"
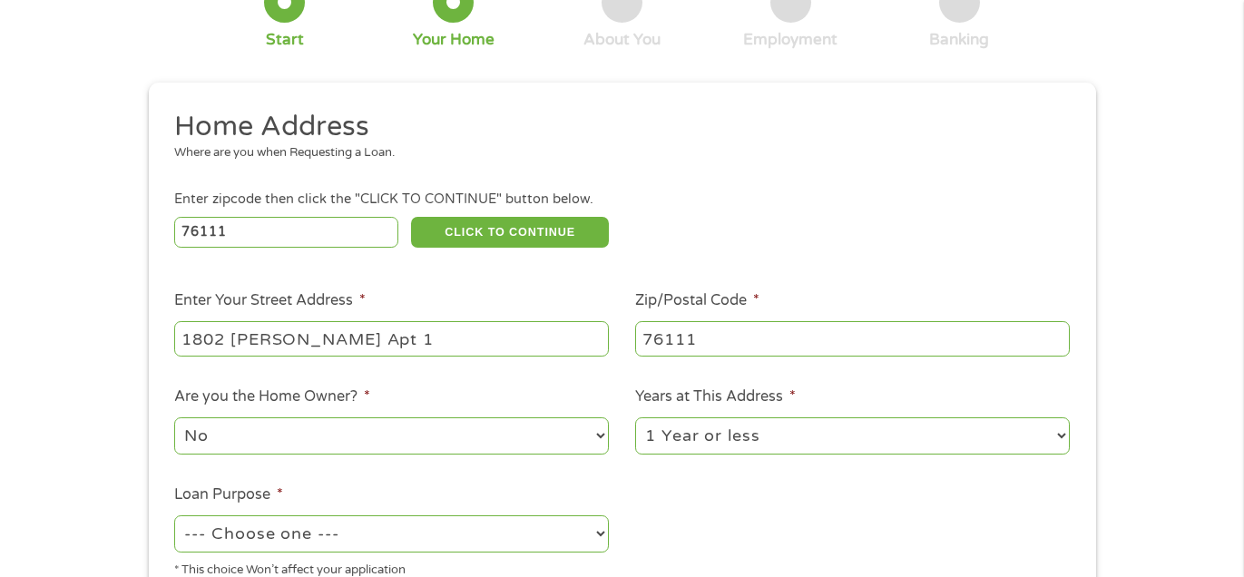
click at [635, 418] on select "1 Year or less 1 - 2 Years 2 - 4 Years Over 4 Years" at bounding box center [852, 435] width 435 height 37
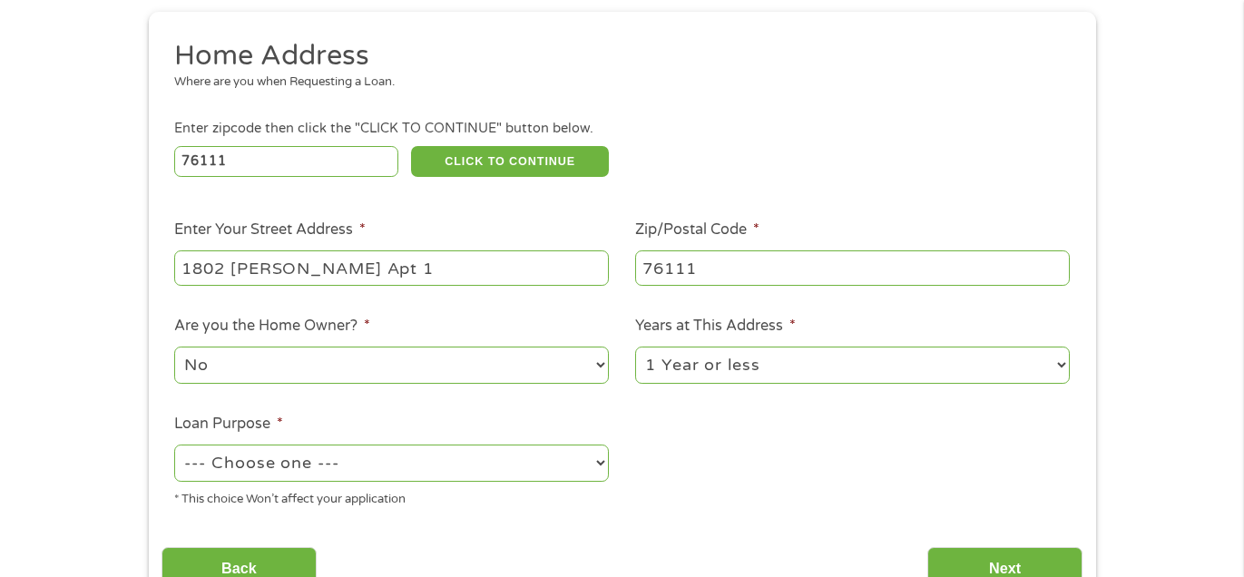
scroll to position [326, 0]
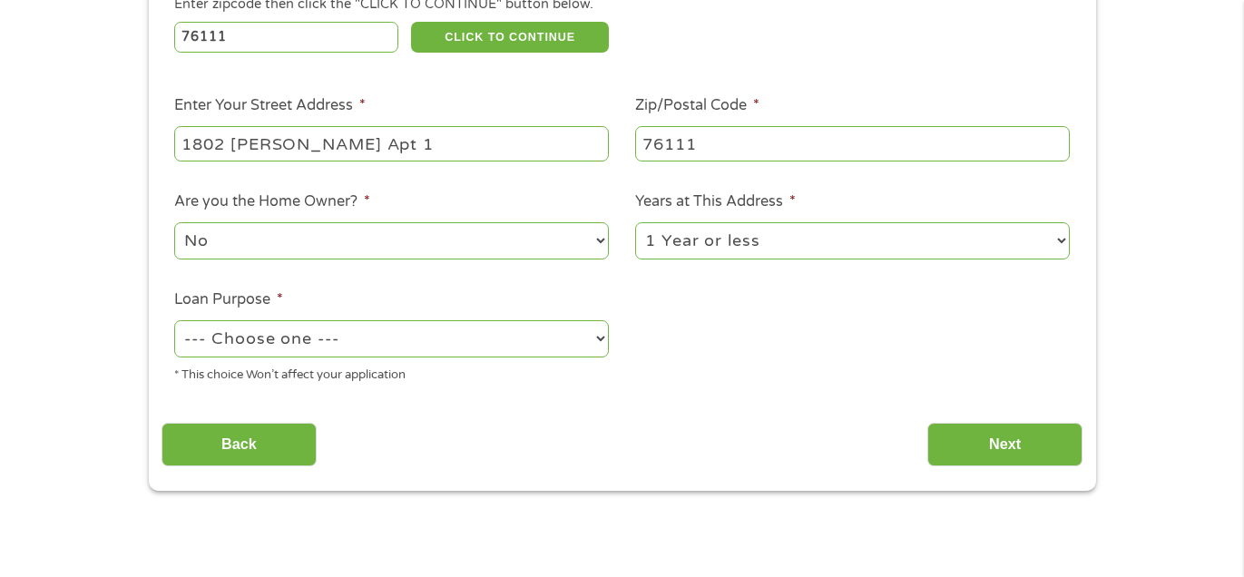
click at [587, 347] on select "--- Choose one --- Pay Bills Debt Consolidation Home Improvement Major Purchase…" at bounding box center [391, 338] width 435 height 37
select select "medicalexpenses"
click at [174, 320] on select "--- Choose one --- Pay Bills Debt Consolidation Home Improvement Major Purchase…" at bounding box center [391, 338] width 435 height 37
click at [975, 449] on input "Next" at bounding box center [1004, 445] width 155 height 44
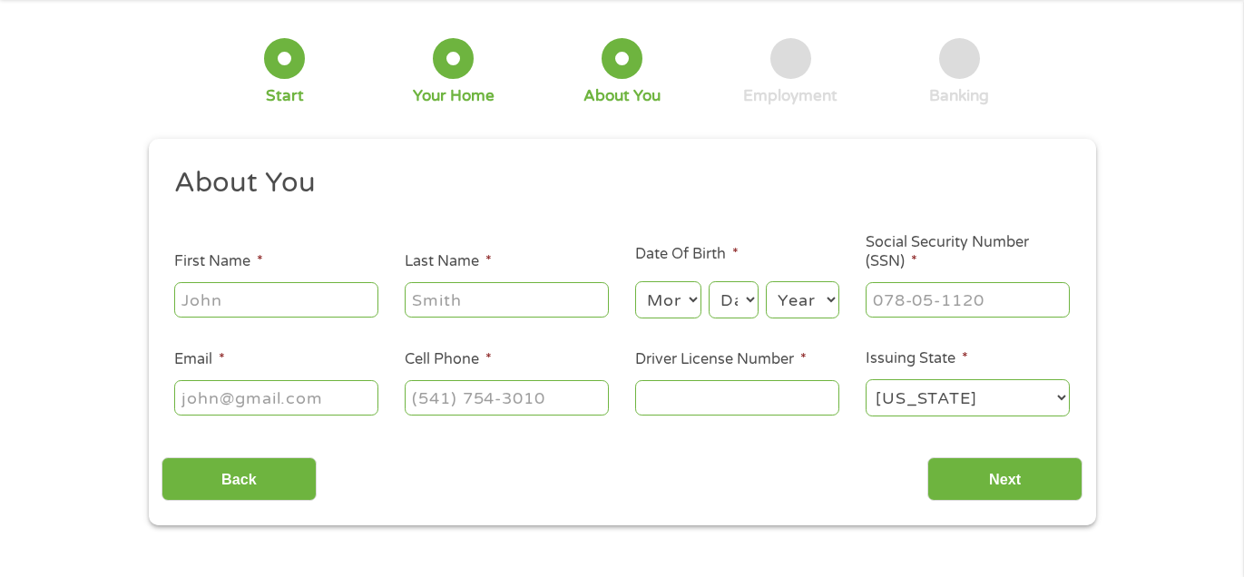
scroll to position [0, 0]
